Goal: Task Accomplishment & Management: Use online tool/utility

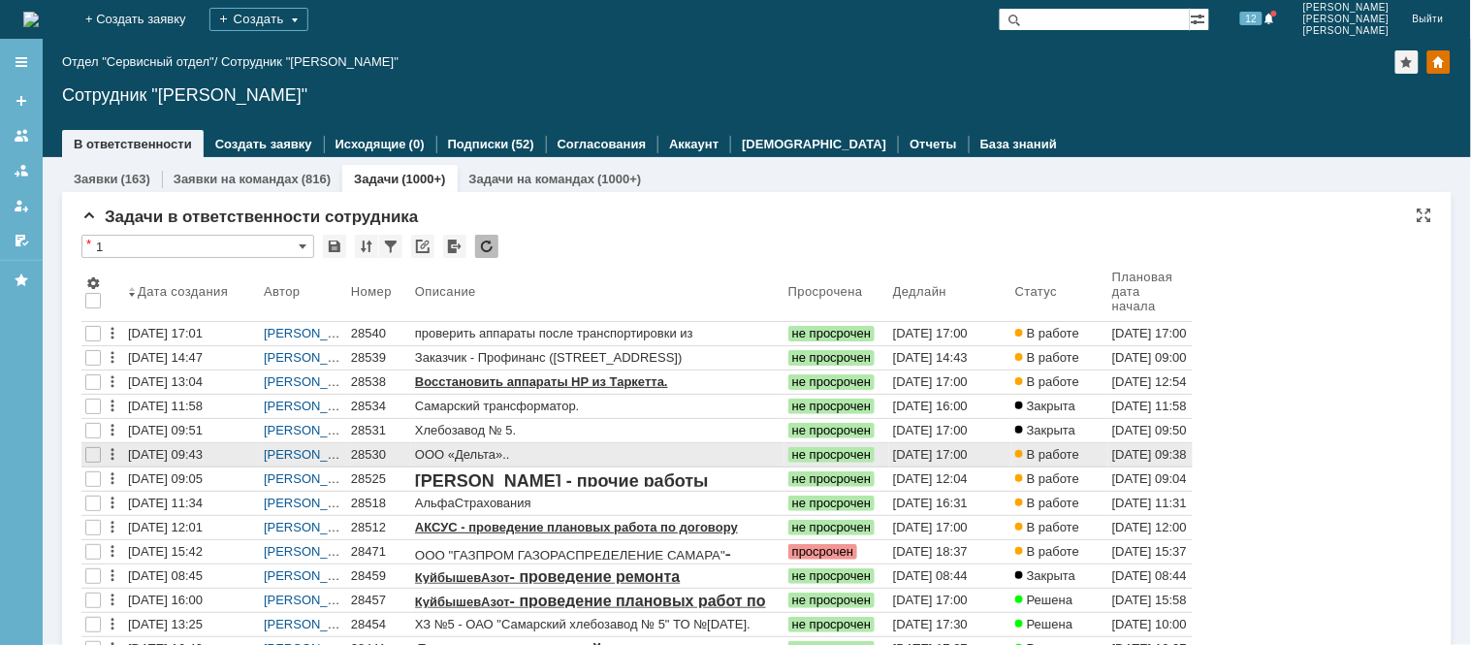
click at [392, 458] on div "28530" at bounding box center [379, 455] width 56 height 16
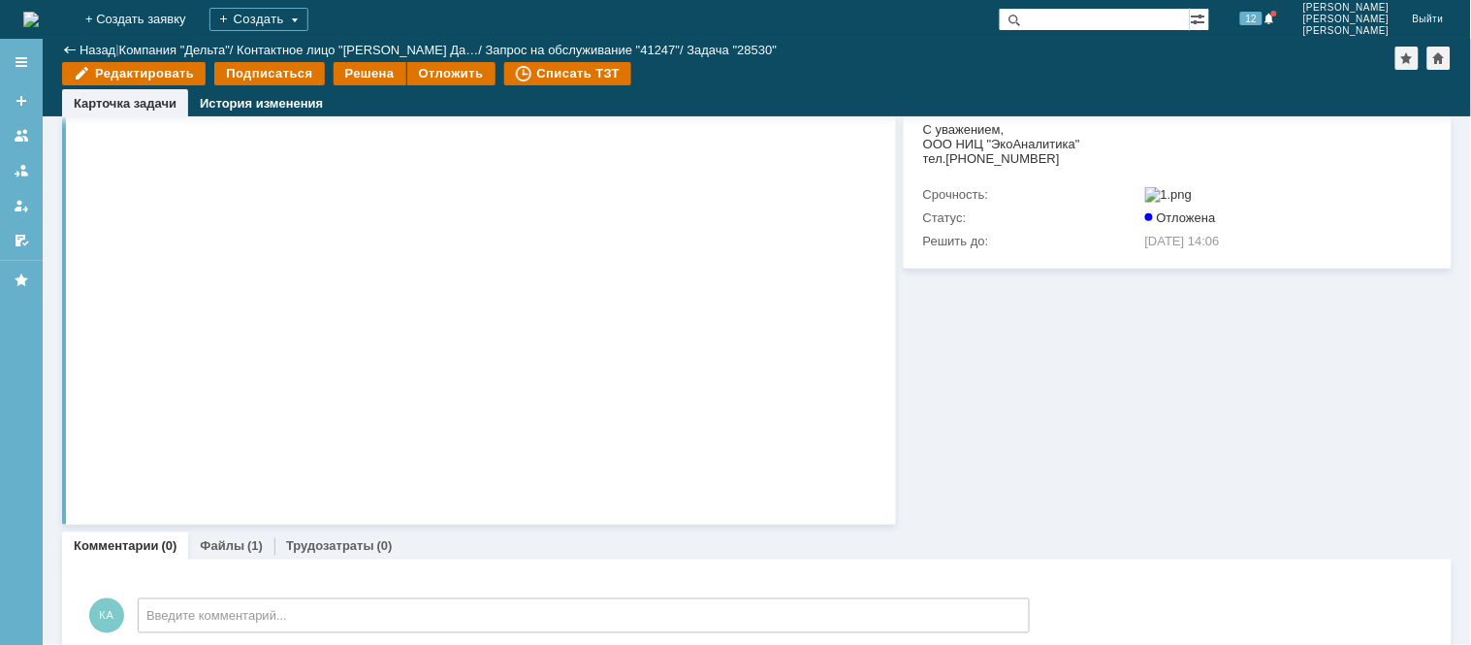
scroll to position [538, 0]
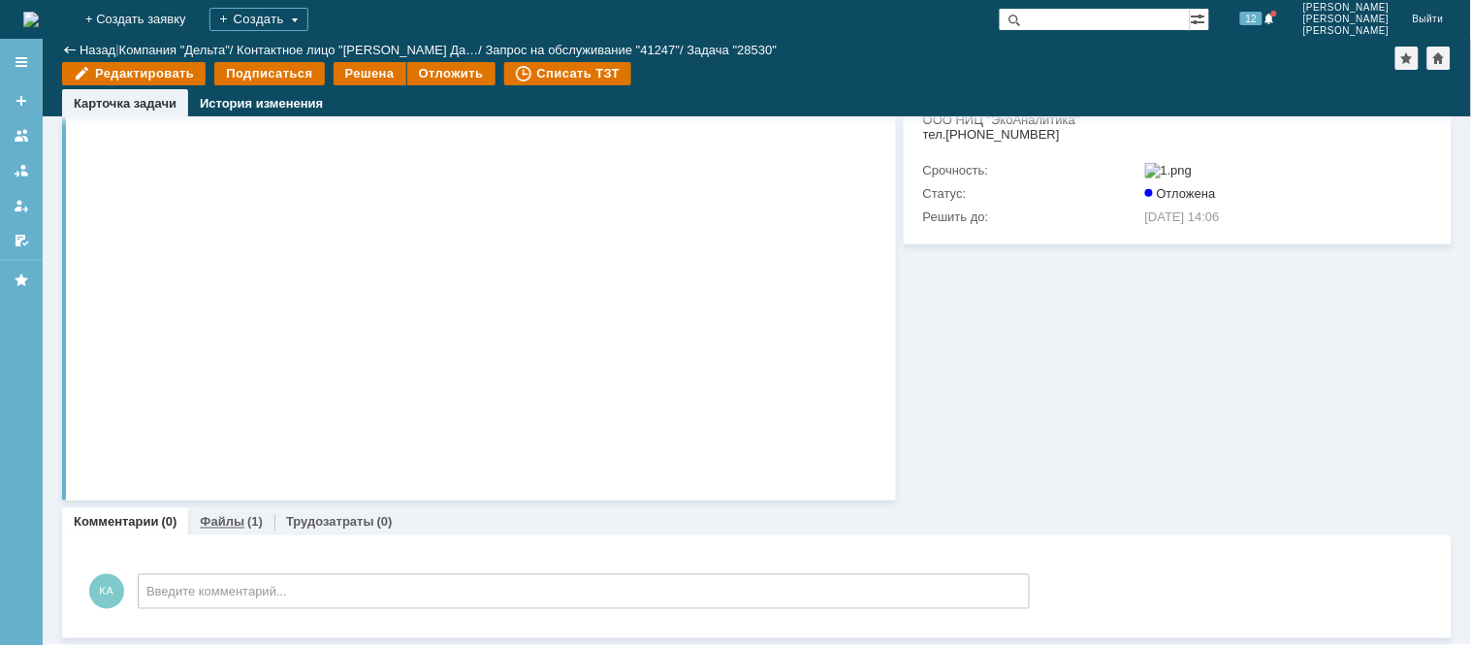
click at [207, 519] on link "Файлы" at bounding box center [222, 522] width 45 height 15
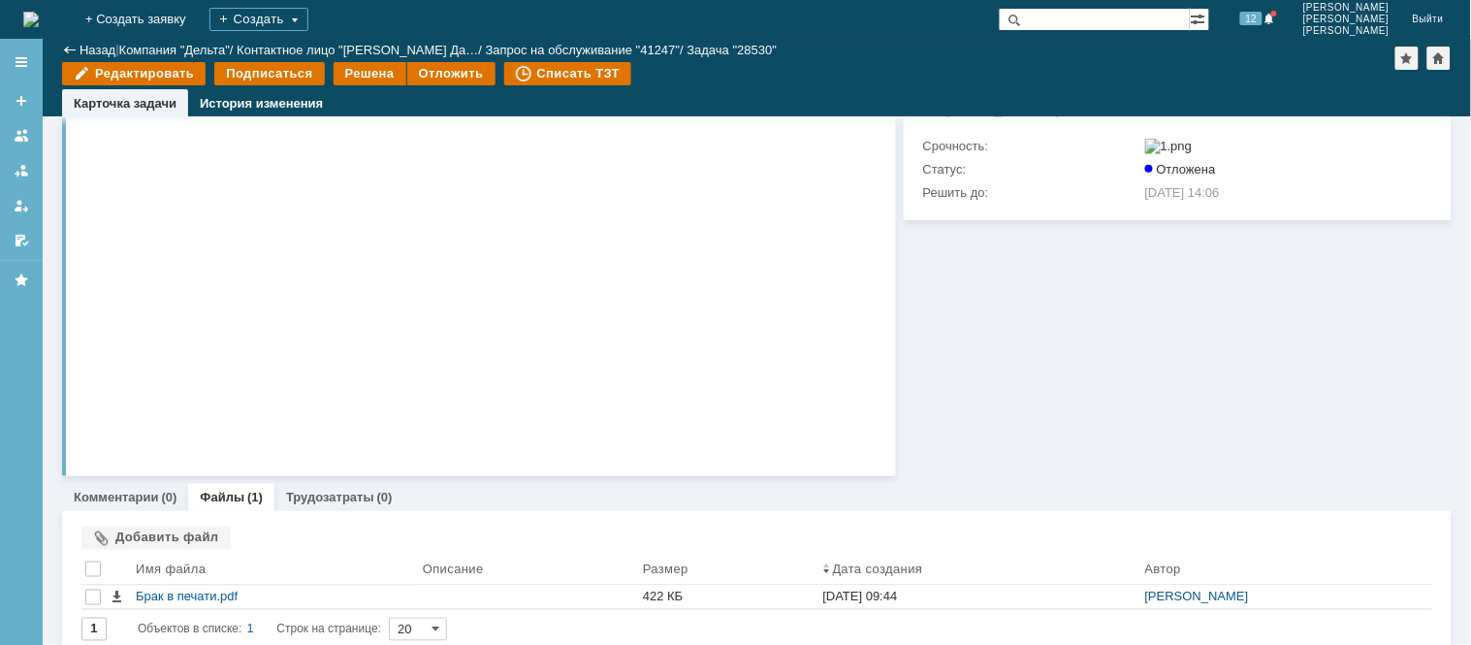
scroll to position [580, 0]
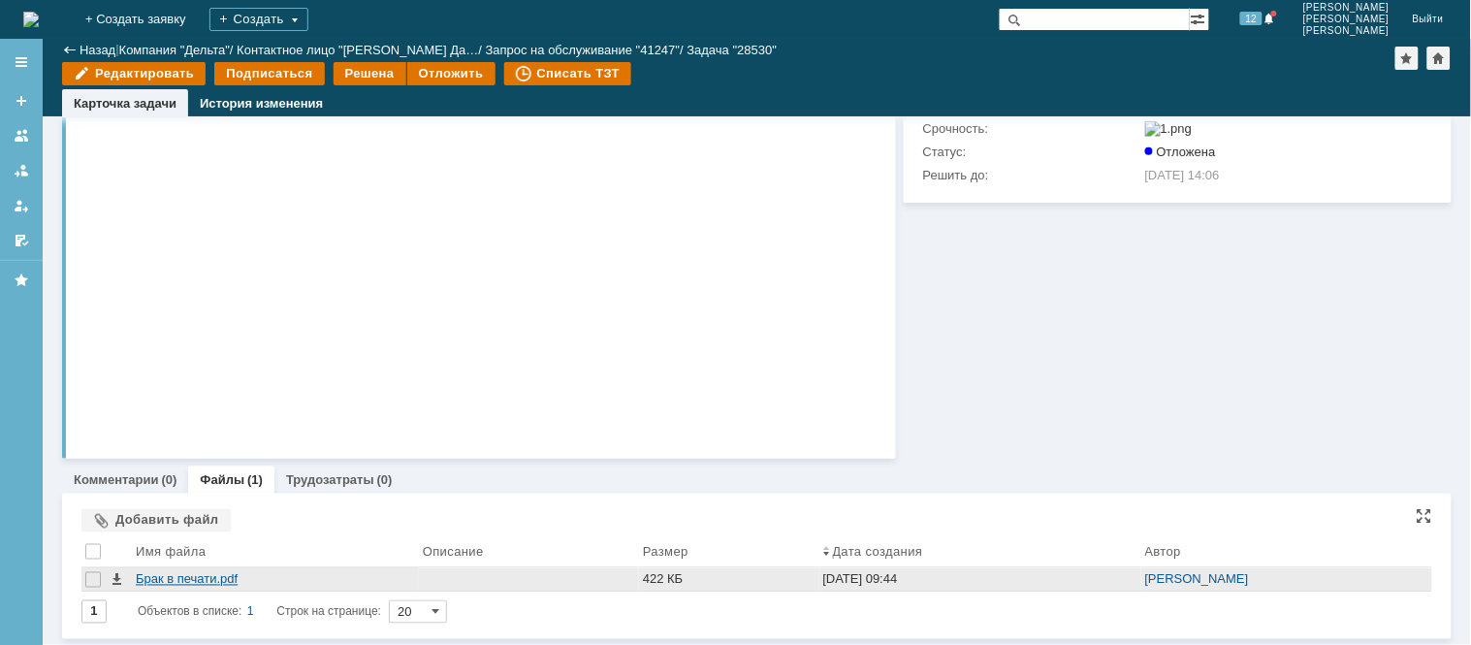
click at [198, 580] on div "Брак в печати.pdf" at bounding box center [275, 580] width 279 height 16
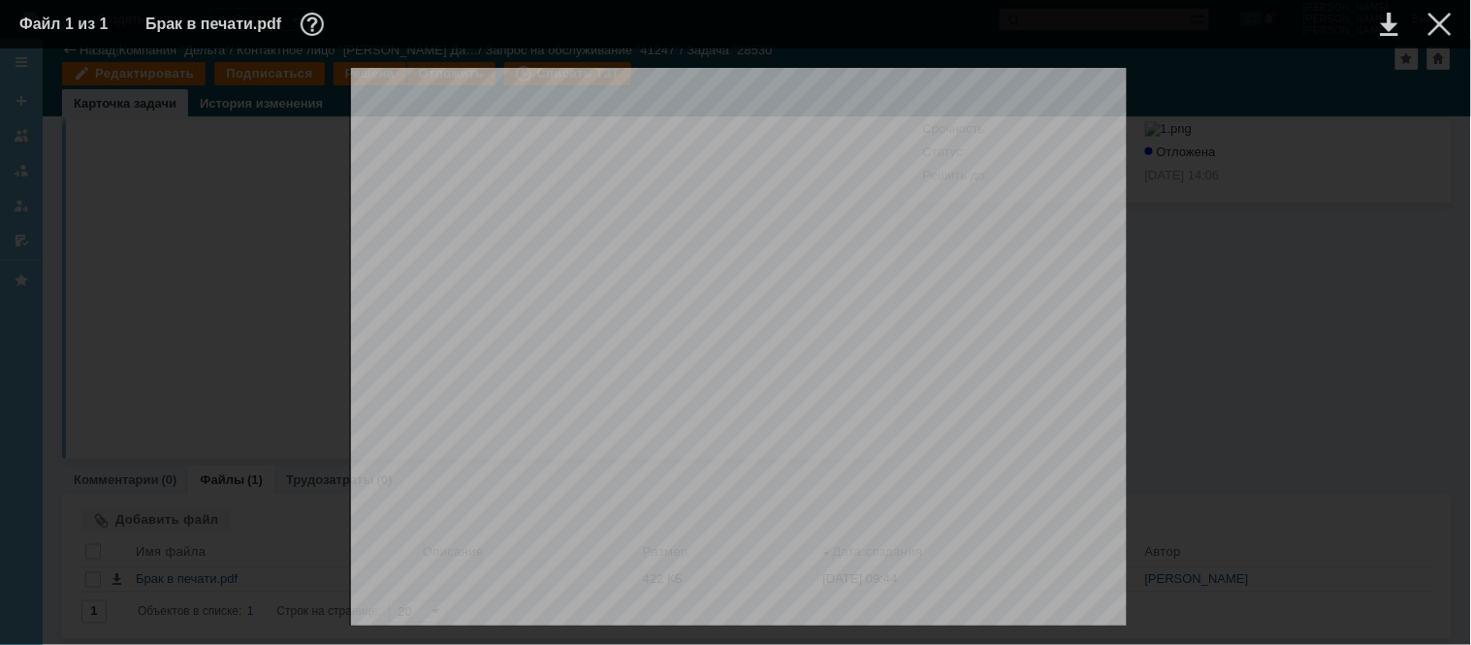
click at [1451, 29] on table "Файл 1 из 1 Брак в печати.pdf" at bounding box center [735, 24] width 1471 height 48
click at [1438, 29] on div at bounding box center [1439, 24] width 23 height 23
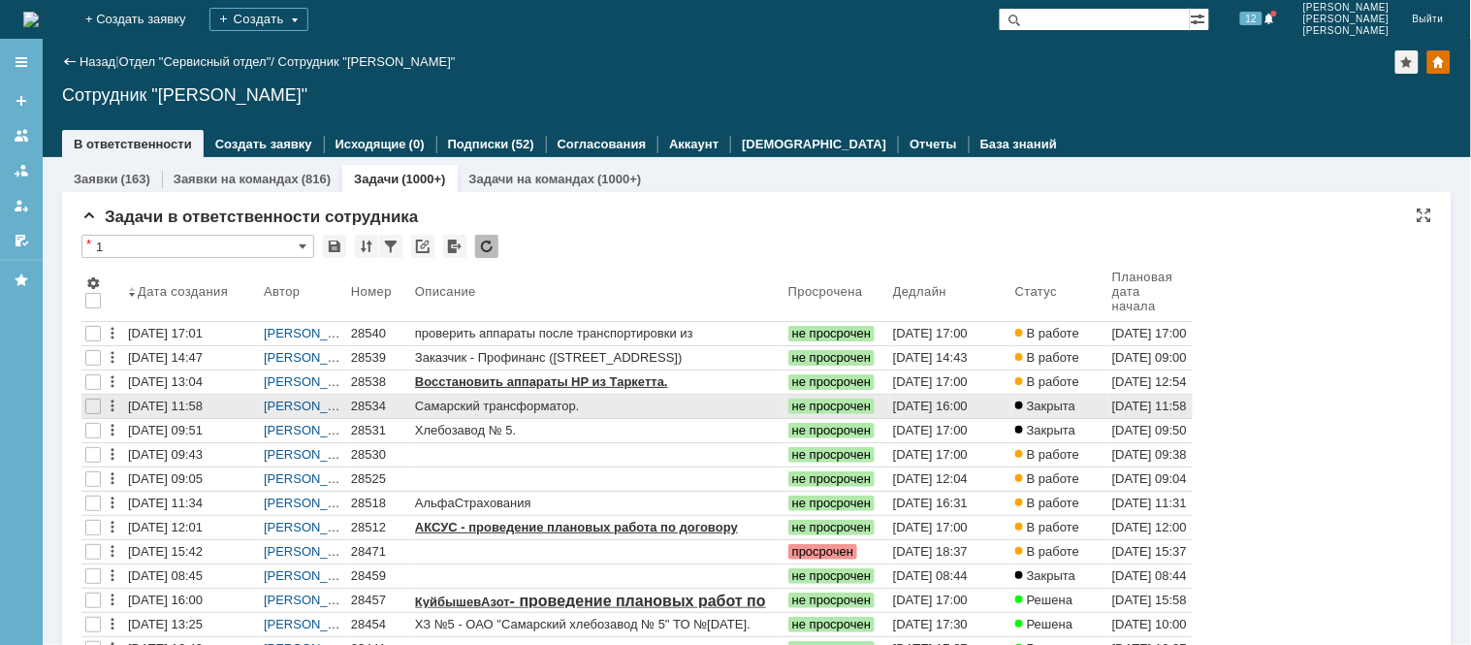
click at [367, 402] on div "28534" at bounding box center [379, 406] width 56 height 16
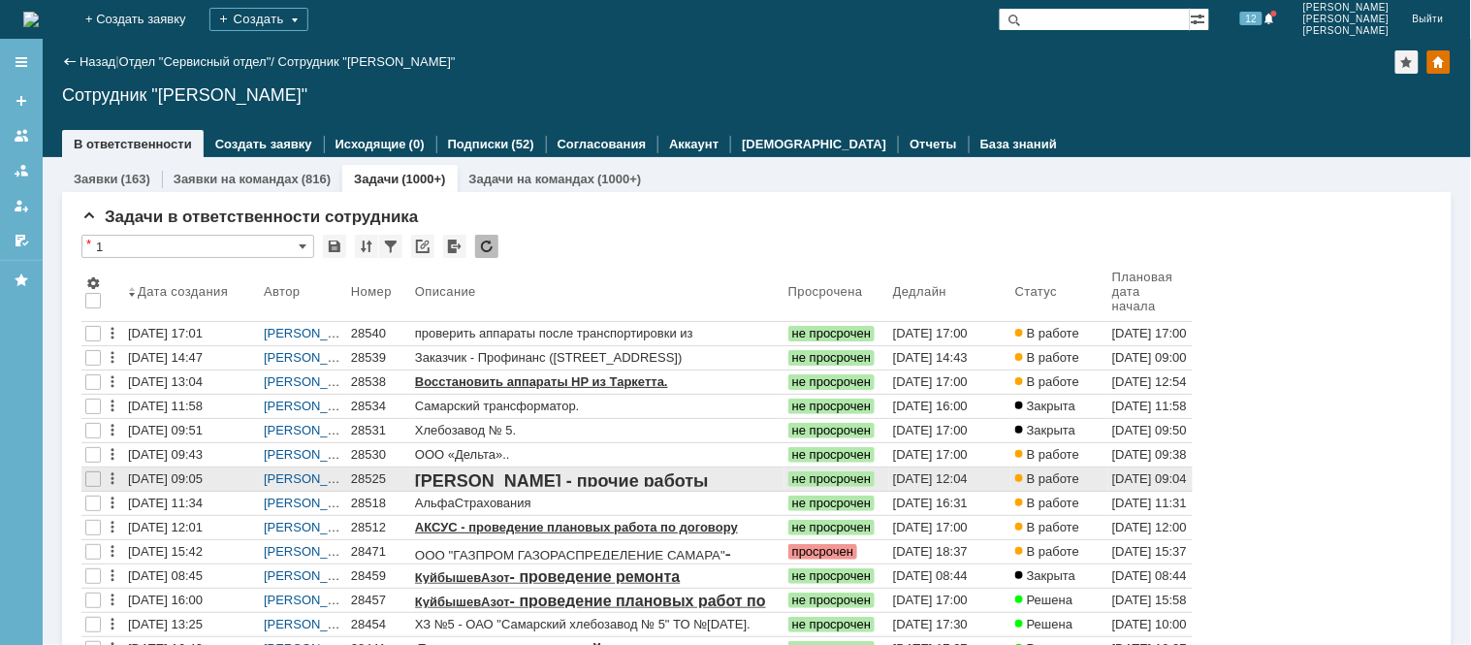
click at [362, 471] on div "28525" at bounding box center [379, 479] width 56 height 16
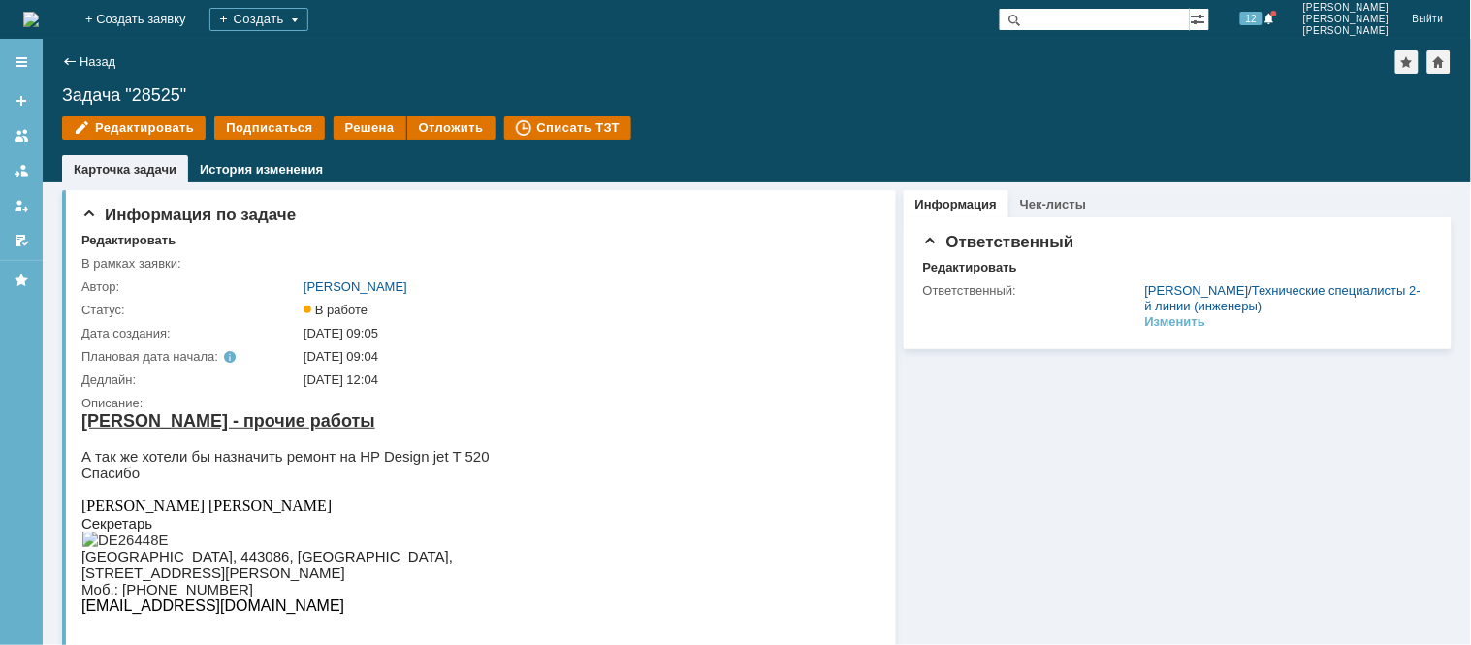
click at [39, 27] on img at bounding box center [31, 20] width 16 height 16
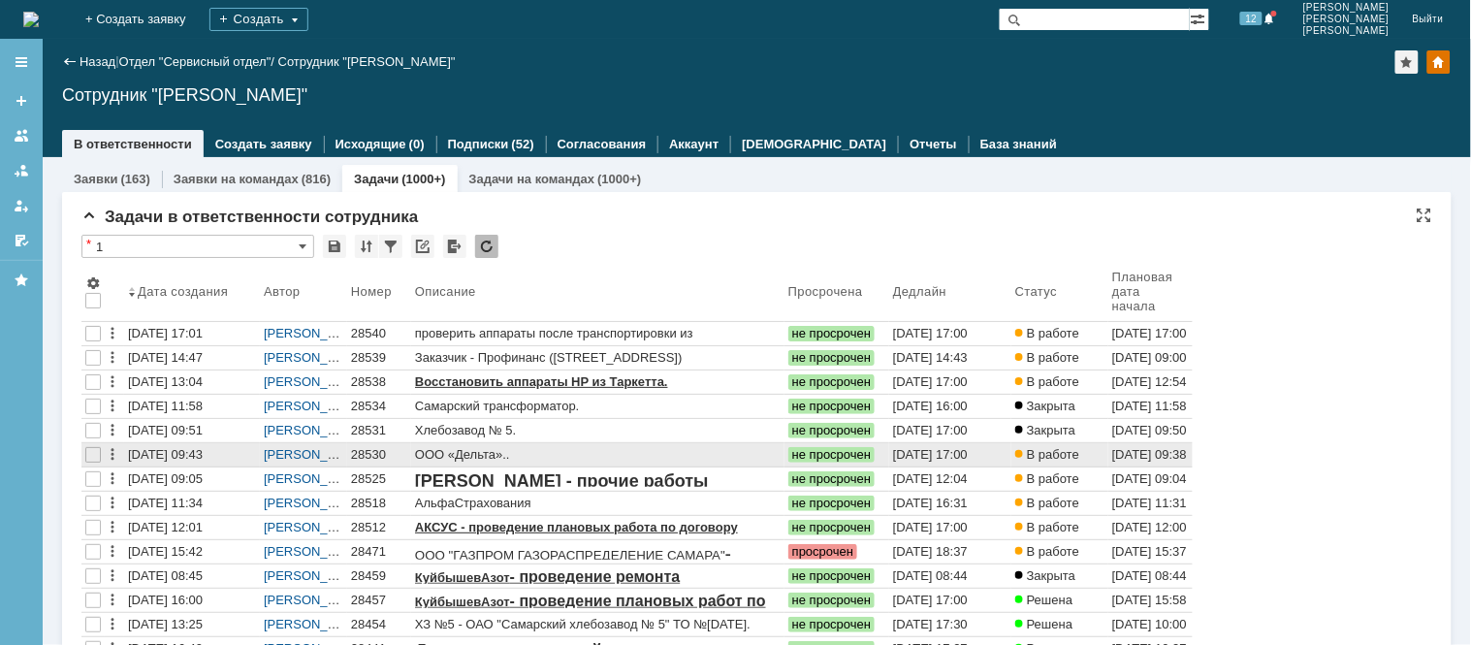
click at [347, 451] on link "28530" at bounding box center [379, 454] width 64 height 23
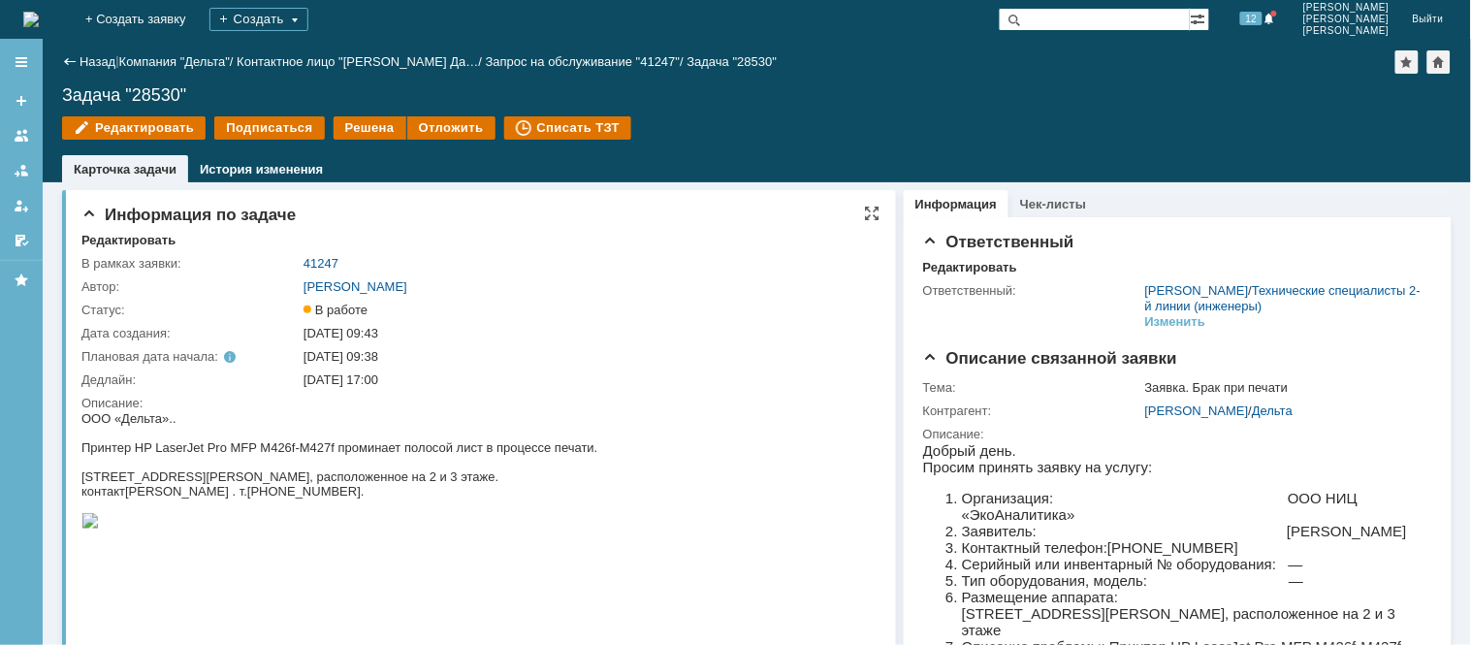
scroll to position [108, 0]
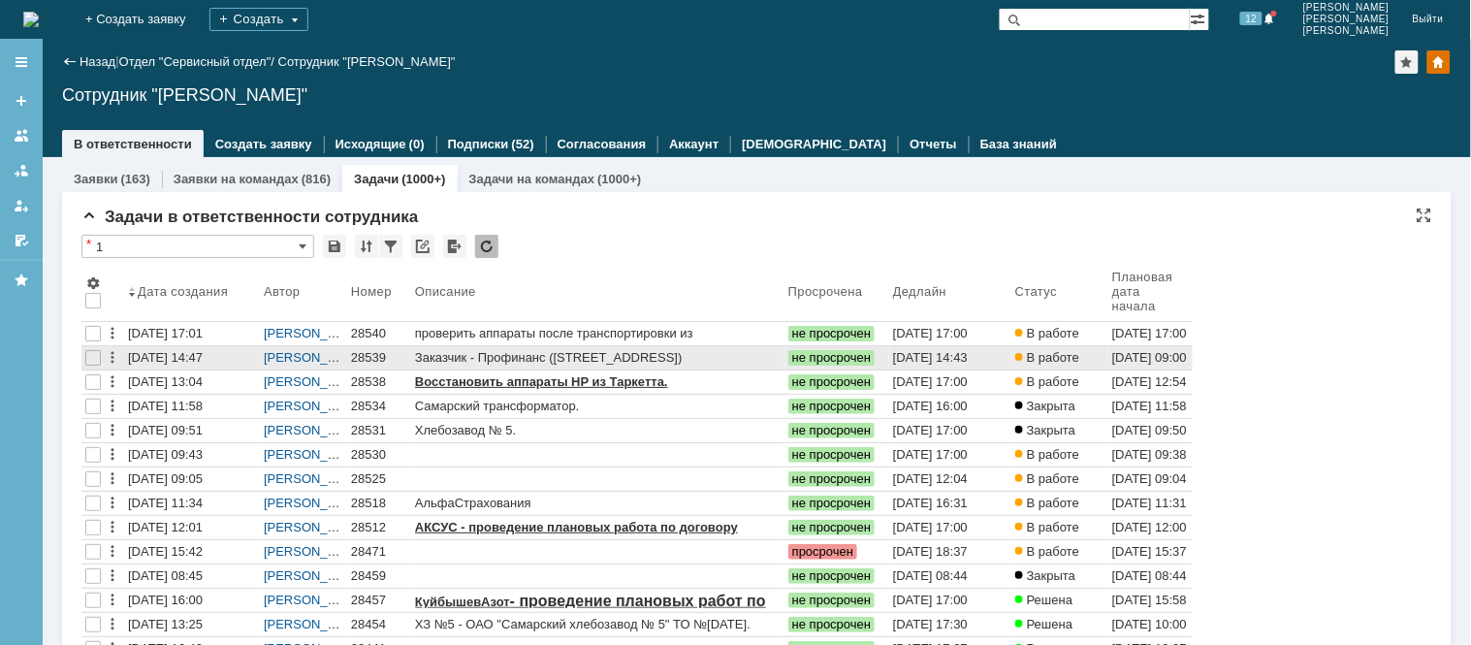
click at [359, 360] on div "28539" at bounding box center [379, 358] width 56 height 16
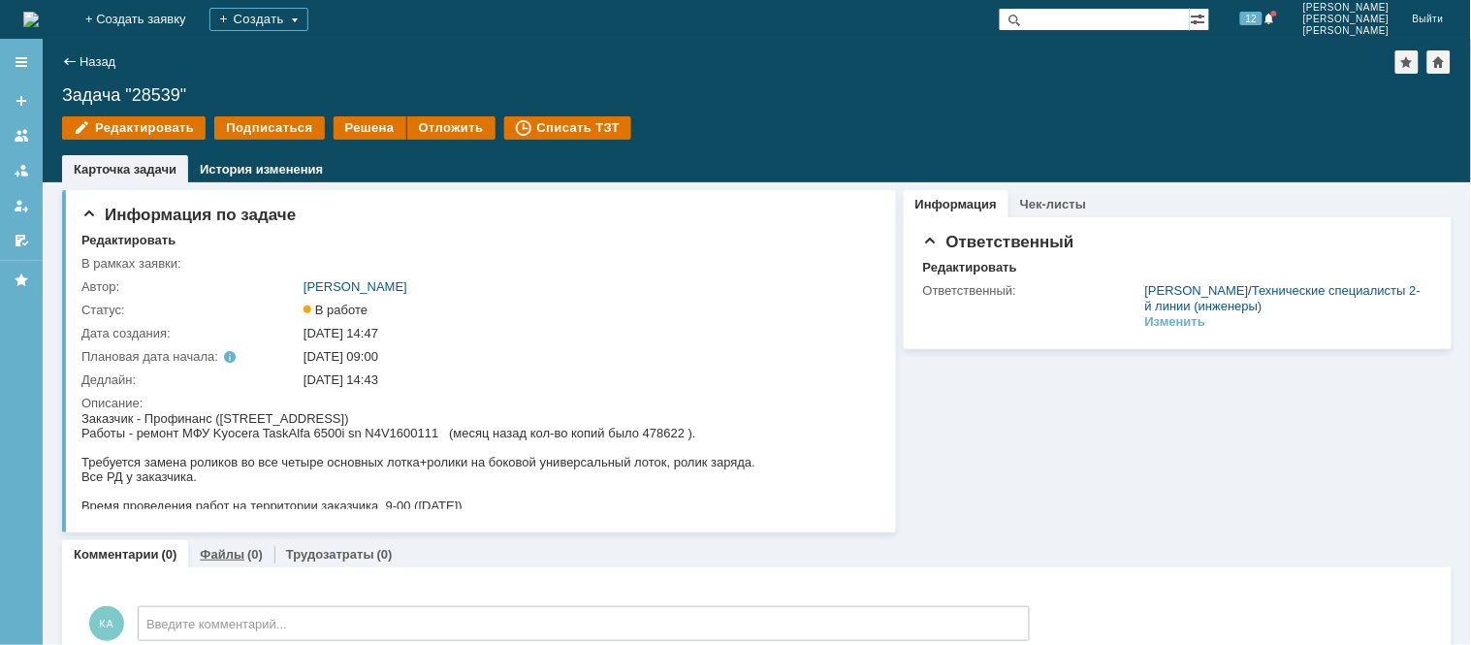
click at [219, 557] on link "Файлы" at bounding box center [222, 554] width 45 height 15
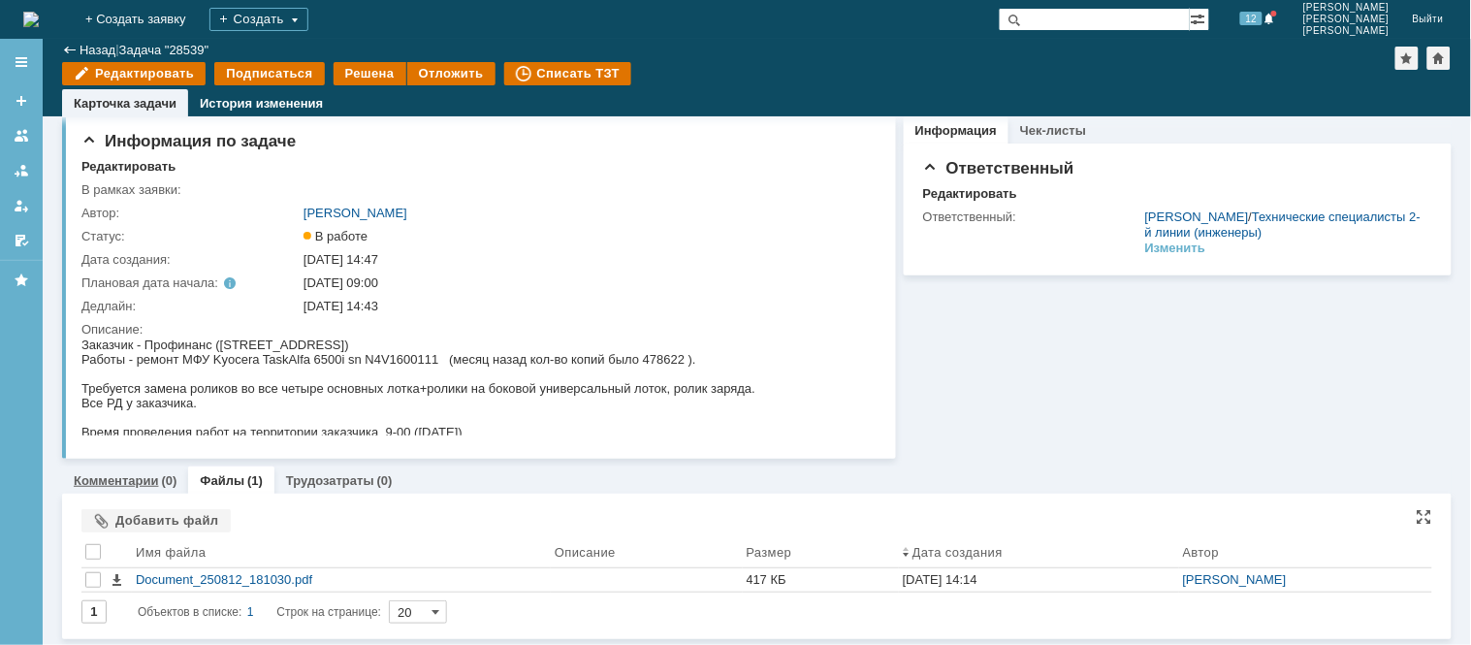
click at [133, 475] on link "Комментарии" at bounding box center [116, 480] width 85 height 15
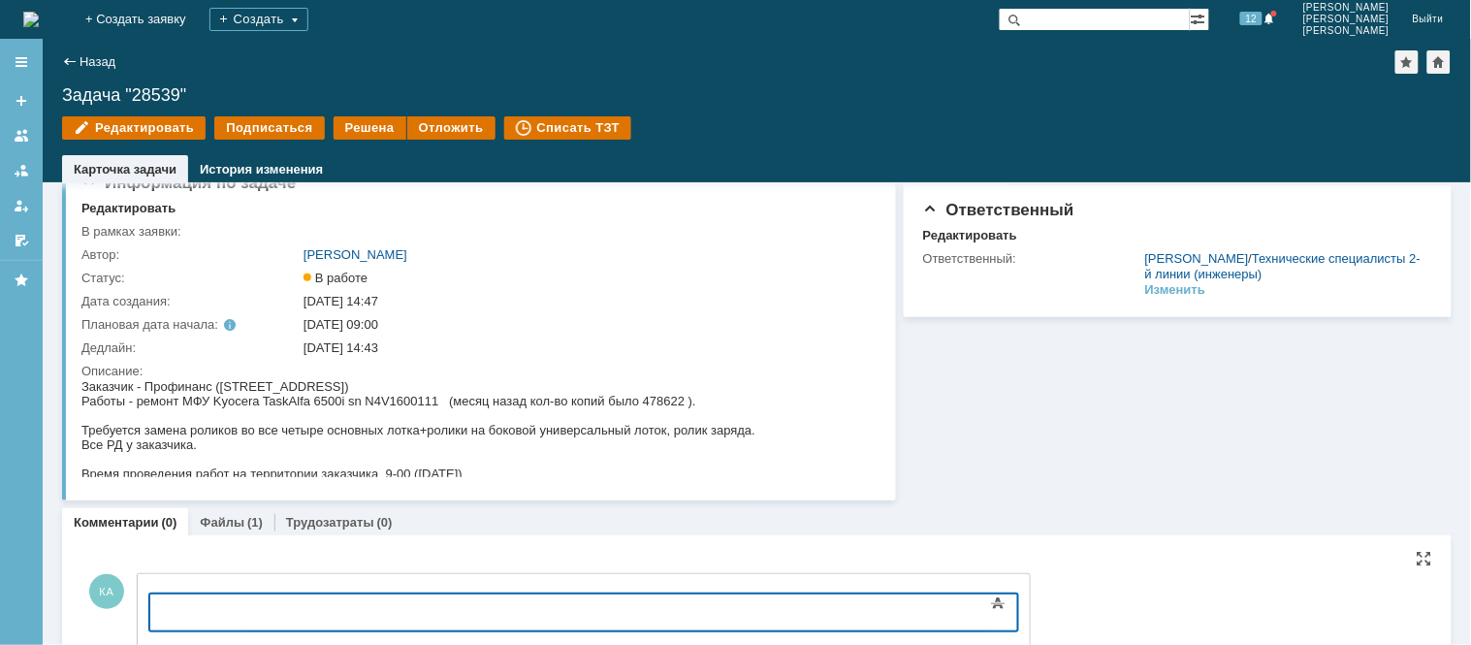
drag, startPoint x: 534, startPoint y: 1183, endPoint x: 384, endPoint y: 621, distance: 582.1
click at [384, 621] on body at bounding box center [306, 609] width 291 height 33
drag, startPoint x: 730, startPoint y: 611, endPoint x: 714, endPoint y: 605, distance: 17.5
click at [444, 605] on div "Проведена замена роликов узлов подачи 1,2, 3,4 и универсального лотков, с демон…" at bounding box center [306, 623] width 275 height 44
click at [444, 609] on div "Проведена замена роликов узлов подачи 1,2, 3,4 и универсального лотков, с демон…" at bounding box center [306, 623] width 275 height 44
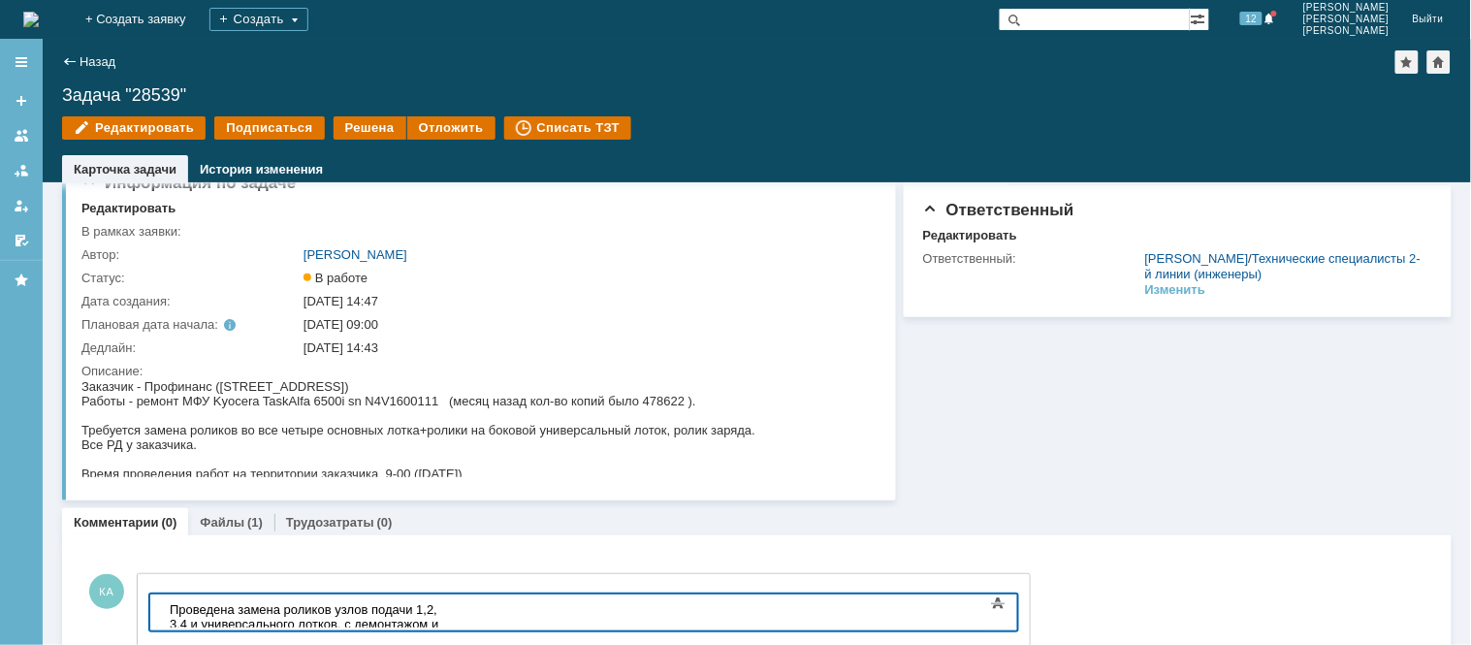
click at [444, 609] on div "Проведена замена роликов узлов подачи 1,2, 3,4 и универсального лотков, с демон…" at bounding box center [306, 623] width 275 height 44
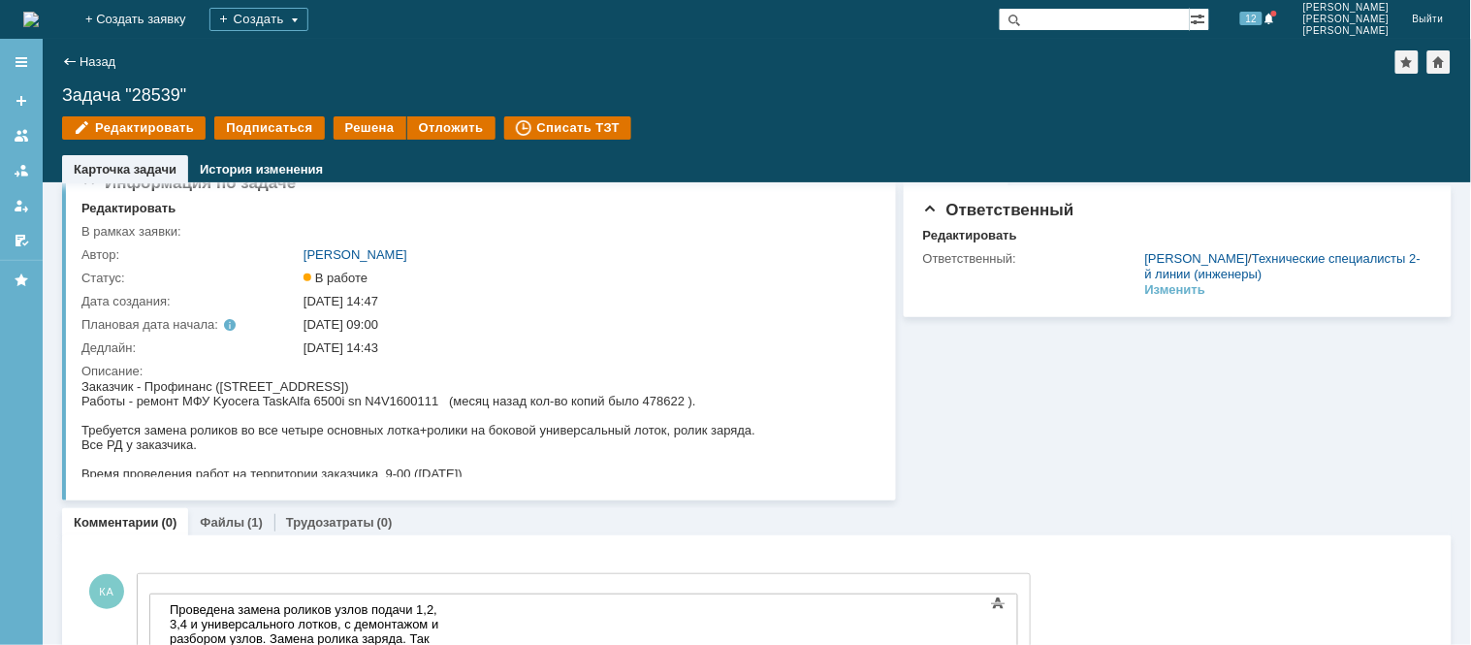
drag, startPoint x: 313, startPoint y: 644, endPoint x: 1233, endPoint y: 438, distance: 942.8
click at [1233, 438] on div "Информация Чек-листы Ответственный Редактировать Ответственный: [PERSON_NAME] /…" at bounding box center [1174, 325] width 556 height 350
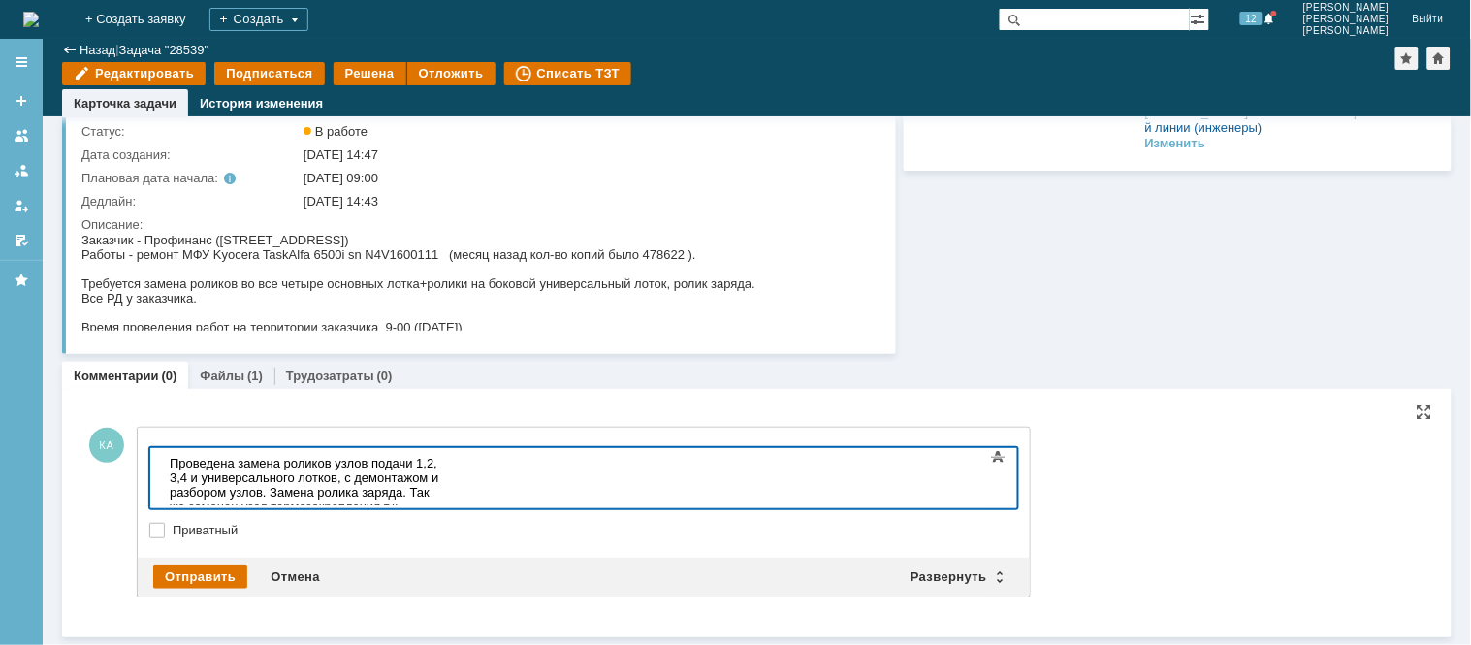
scroll to position [109, 0]
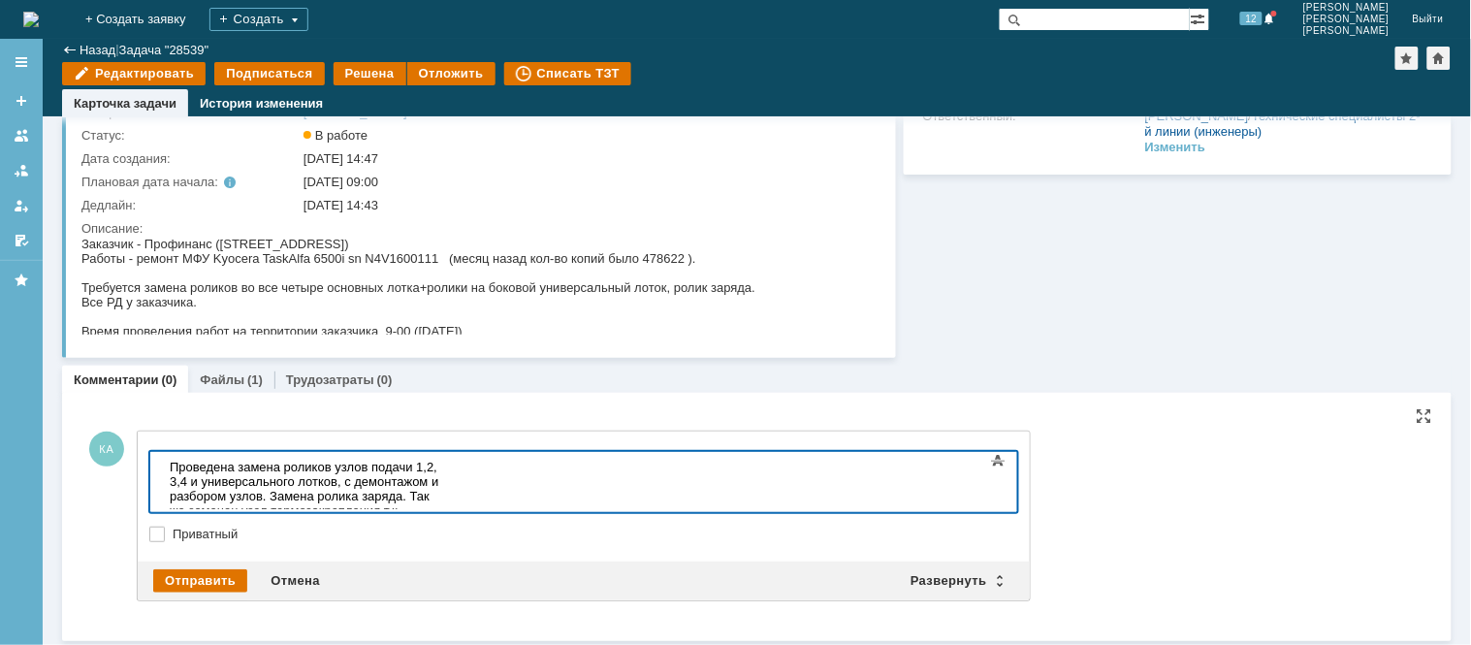
drag, startPoint x: 634, startPoint y: 482, endPoint x: 648, endPoint y: 494, distance: 17.9
click at [444, 487] on div "Проведена замена роликов узлов подачи 1,2, 3,4 и универсального лотков, с демон…" at bounding box center [306, 524] width 275 height 131
click at [444, 480] on div "Проведена замена роликов узлов подачи 1,2, 3,4 и универсального лотков, с демон…" at bounding box center [306, 524] width 275 height 131
click at [372, 505] on body "Проведена замена роликов узлов подачи 1,2, 3,4 и универсального лотков, с демон…" at bounding box center [306, 524] width 291 height 146
click at [444, 492] on div "Проведена замена роликов узлов подачи 1,2, 3,4 и универсального лотков, с демон…" at bounding box center [306, 524] width 275 height 131
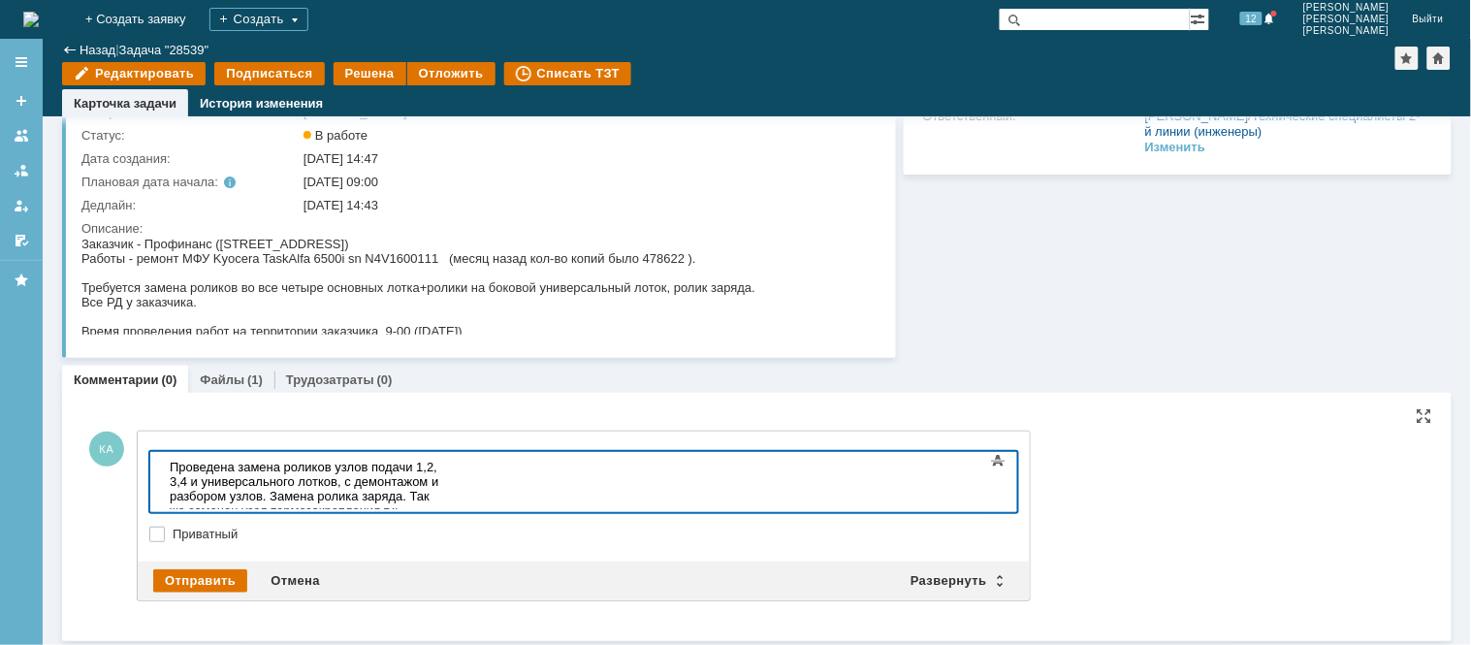
click at [444, 470] on div "Проведена замена роликов узлов подачи 1,2, 3,4 и универсального лотков, с демон…" at bounding box center [306, 524] width 275 height 131
click at [444, 500] on div "Проведена замена роликов узлов подачи 1,2, 3,4 и универсального лотков, с демон…" at bounding box center [306, 524] width 275 height 131
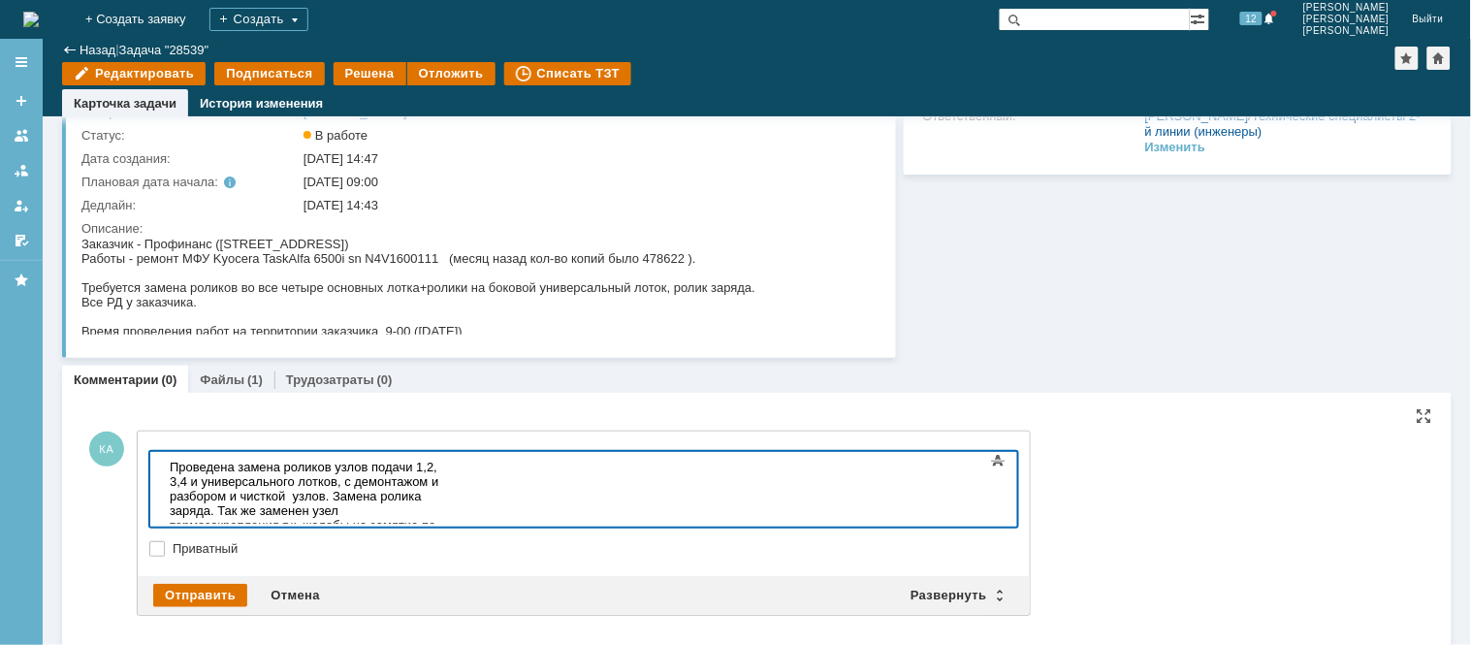
scroll to position [122, 0]
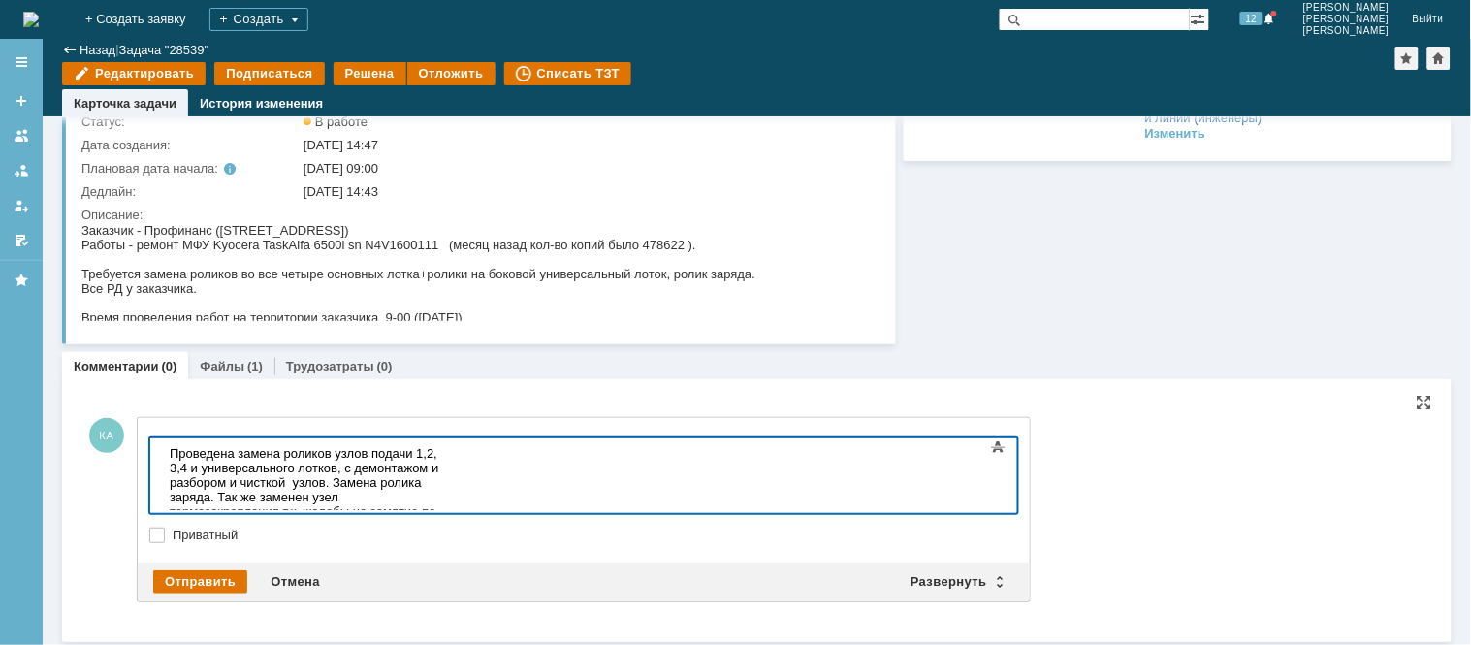
click at [332, 491] on div "Проведена замена роликов узлов подачи 1,2, 3,4 и универсального лотков, с демон…" at bounding box center [306, 532] width 275 height 175
click at [339, 495] on div "Проведена замена роликов узлов подачи 1,2, 3,4 и универсального лотков, с демон…" at bounding box center [306, 532] width 275 height 175
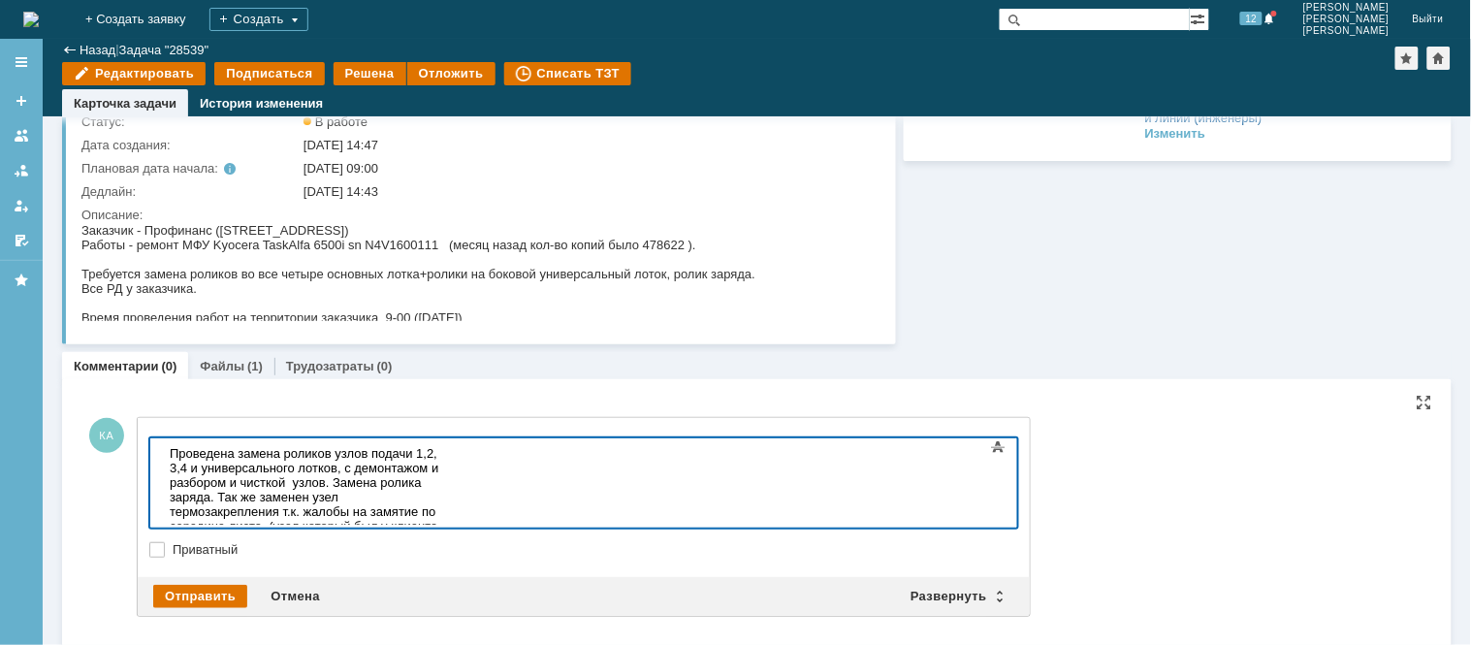
scroll to position [127, 0]
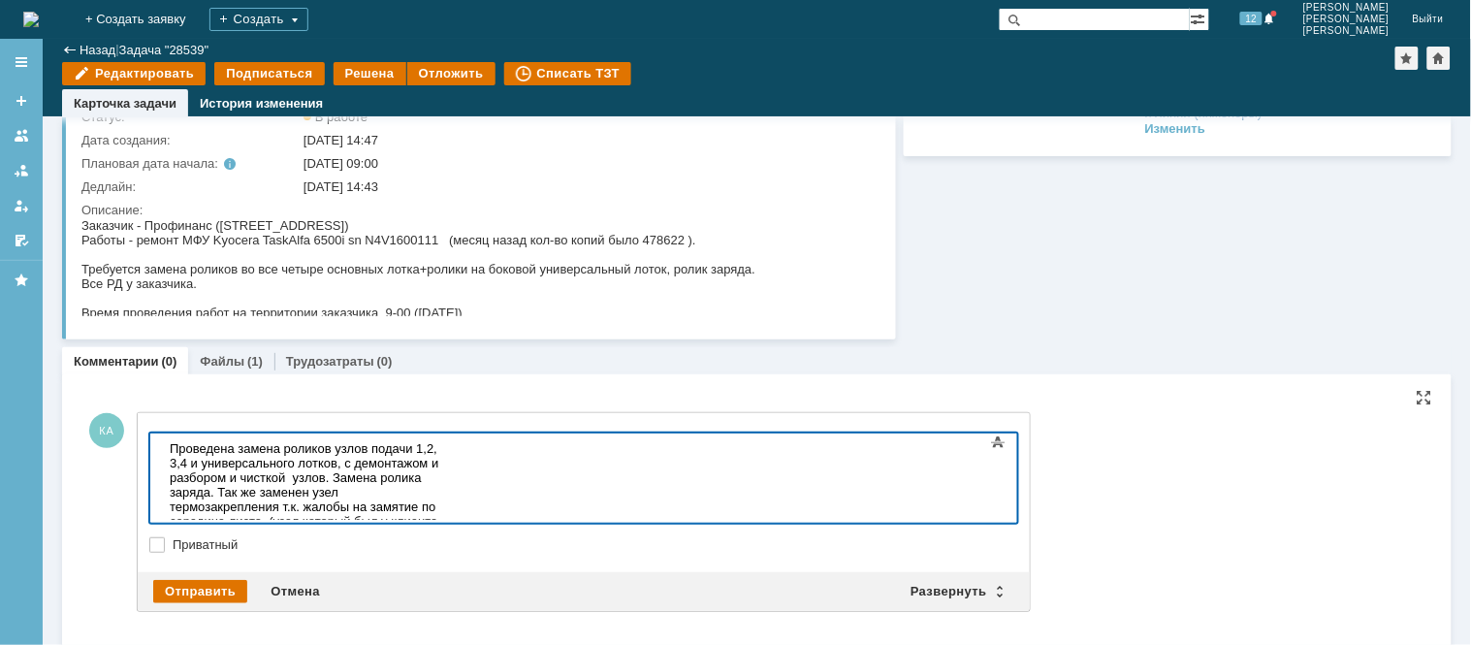
click at [273, 492] on div "Проведена замена роликов узлов подачи 1,2, 3,4 и универсального лотков, с демон…" at bounding box center [306, 535] width 275 height 191
click at [354, 505] on div "Проведена замена роликов узлов подачи 1,2, 3,4 и универсального лотков, с демон…" at bounding box center [306, 543] width 275 height 207
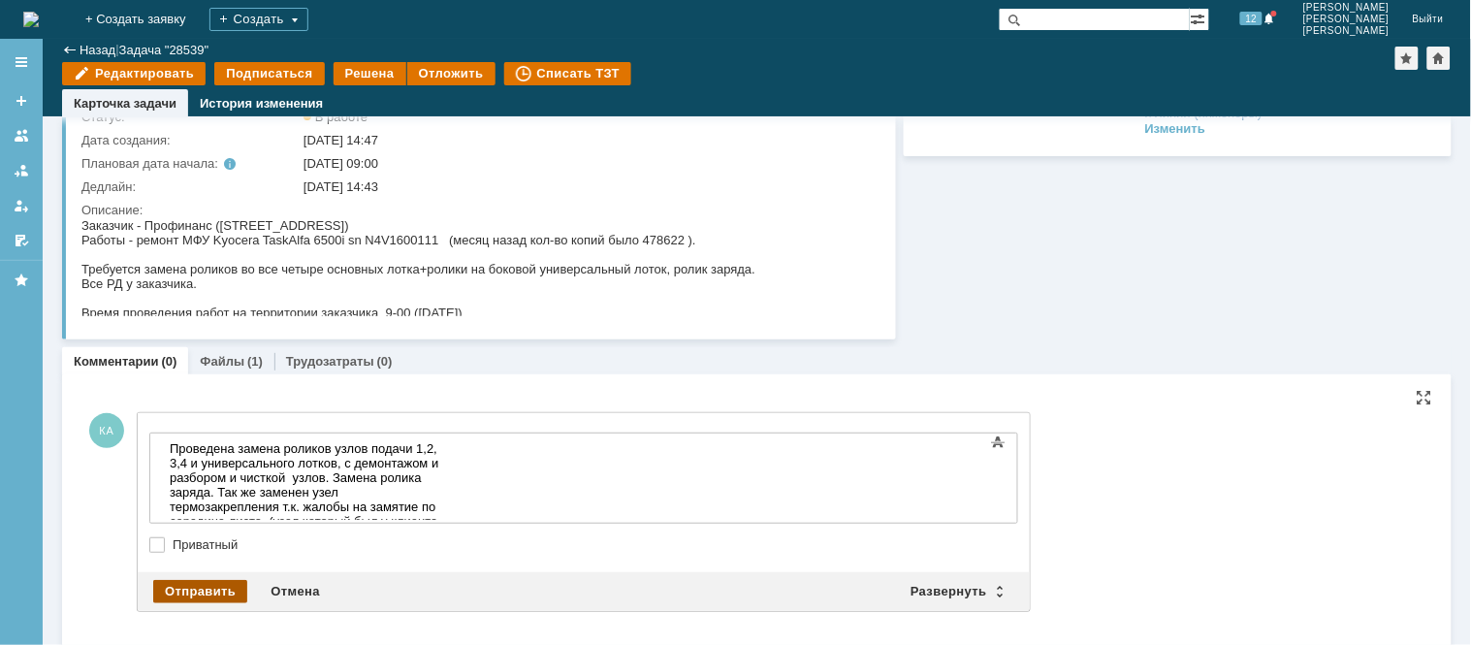
click at [197, 591] on div "Отправить" at bounding box center [200, 591] width 94 height 23
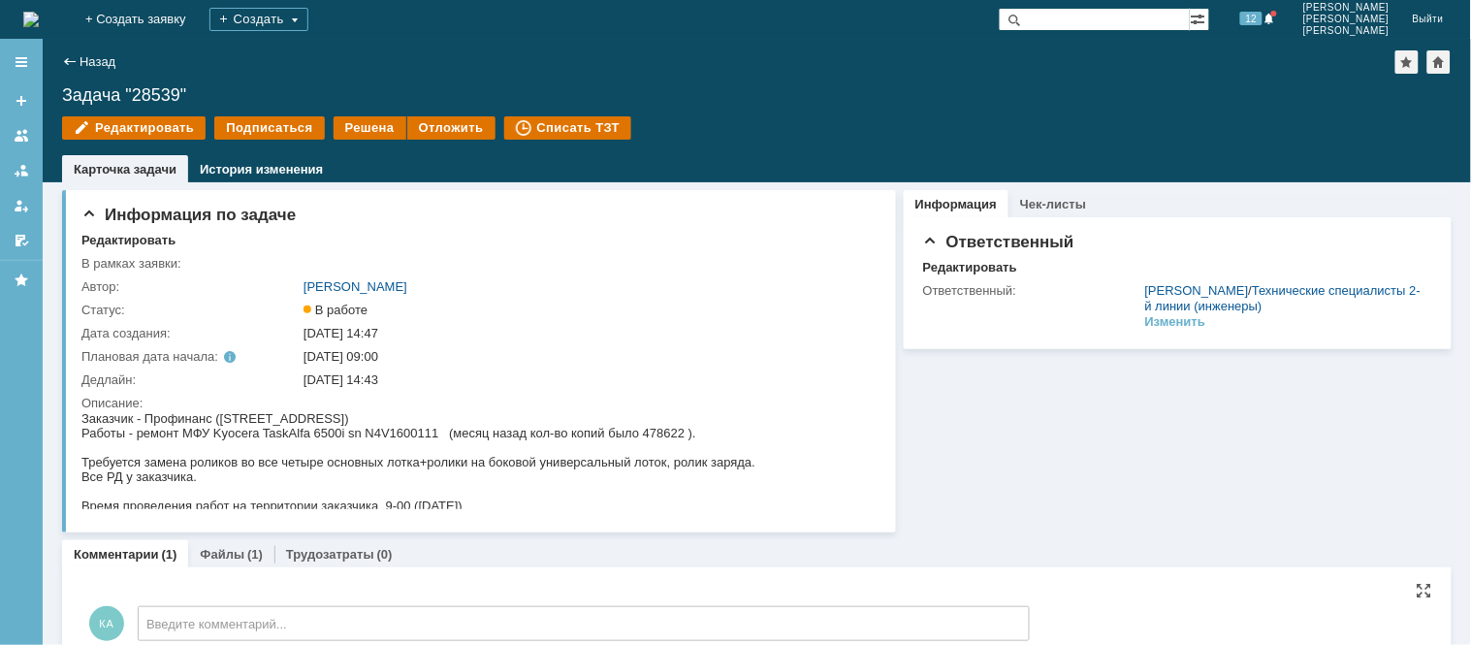
scroll to position [0, 0]
